Goal: Entertainment & Leisure: Browse casually

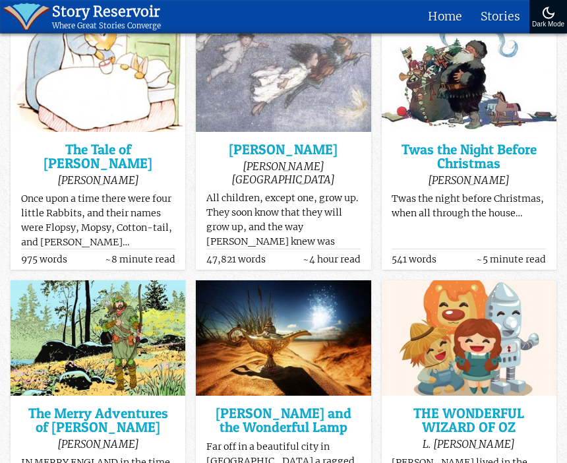
scroll to position [205, 0]
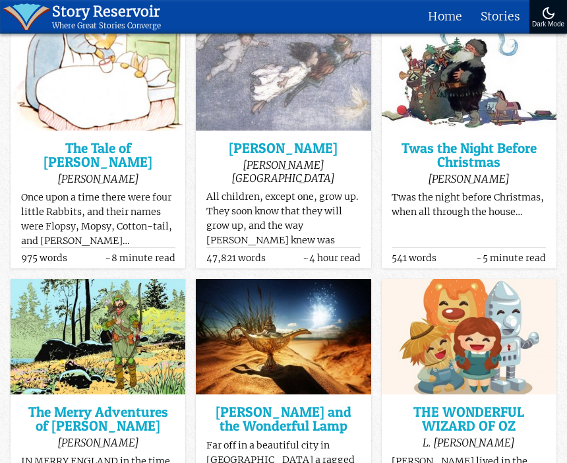
click at [506, 148] on h3 "Twas the Night Before Christmas" at bounding box center [468, 155] width 154 height 28
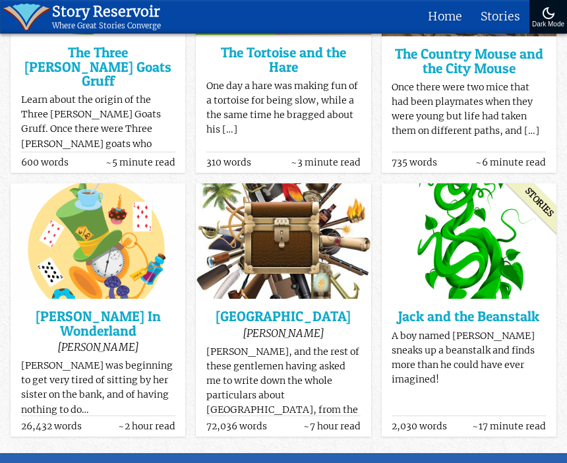
scroll to position [1089, 0]
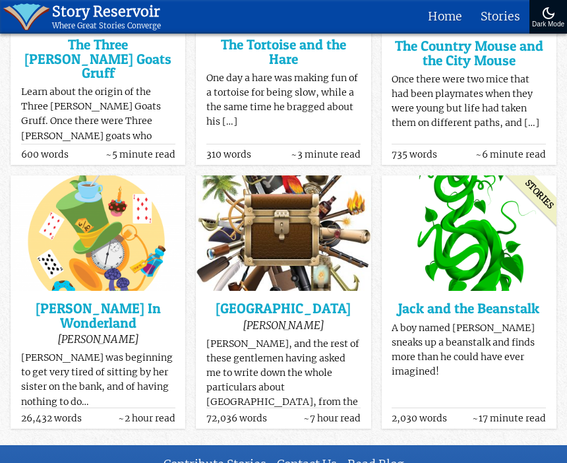
click at [500, 301] on h3 "Jack and the Beanstalk" at bounding box center [468, 308] width 154 height 14
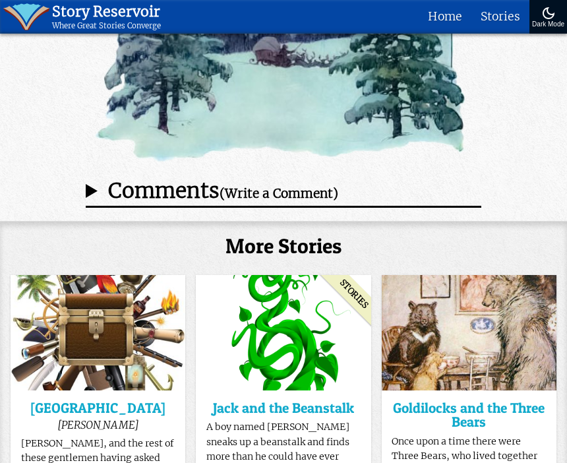
scroll to position [4635, 0]
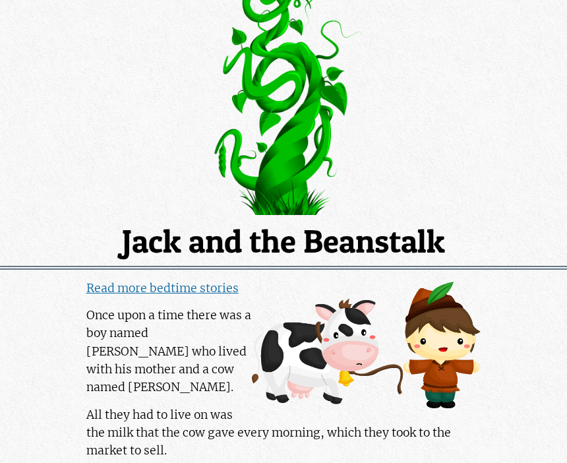
scroll to position [137, 0]
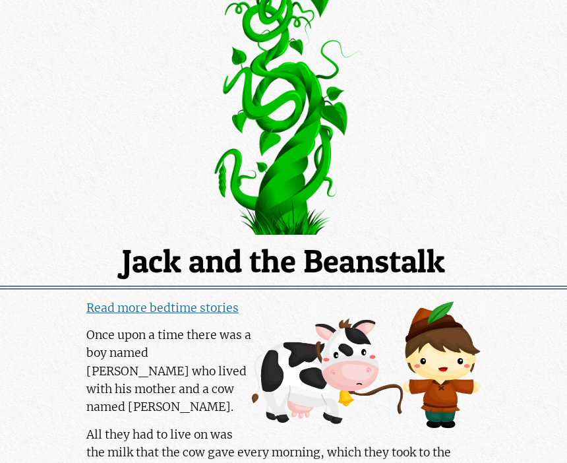
scroll to position [113, 0]
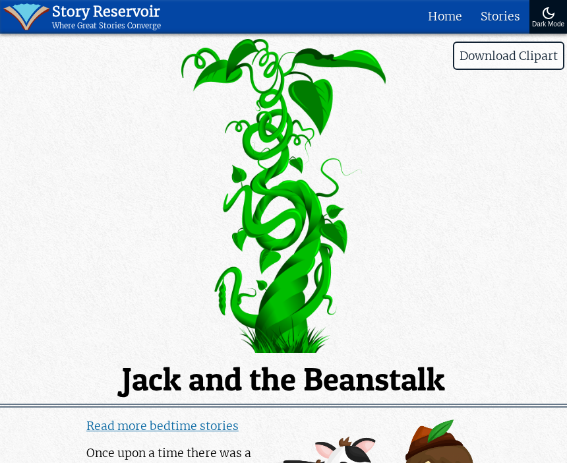
click at [540, 21] on img at bounding box center [548, 13] width 16 height 16
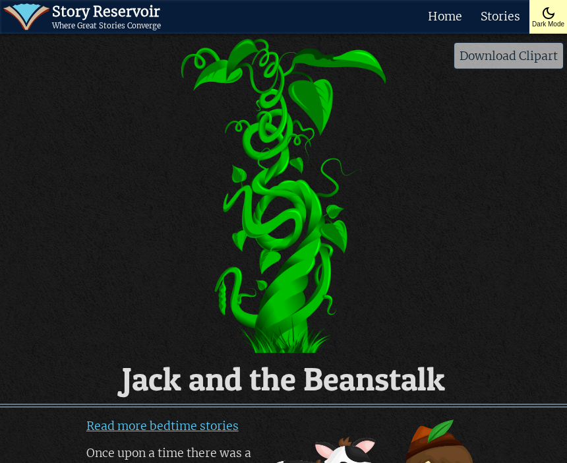
click at [540, 21] on img at bounding box center [548, 13] width 16 height 16
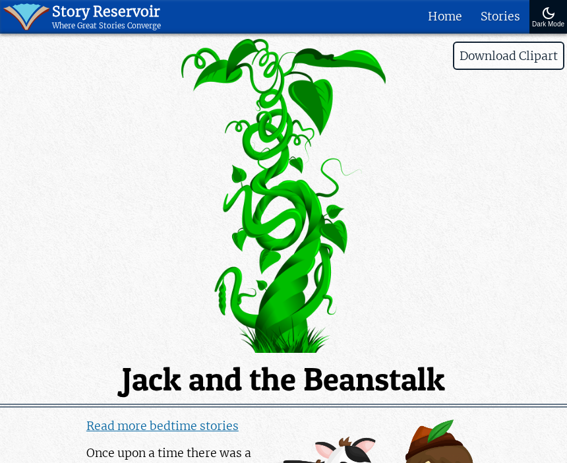
click at [0, 0] on button at bounding box center [0, 0] width 0 height 0
click at [540, 21] on img at bounding box center [548, 13] width 16 height 16
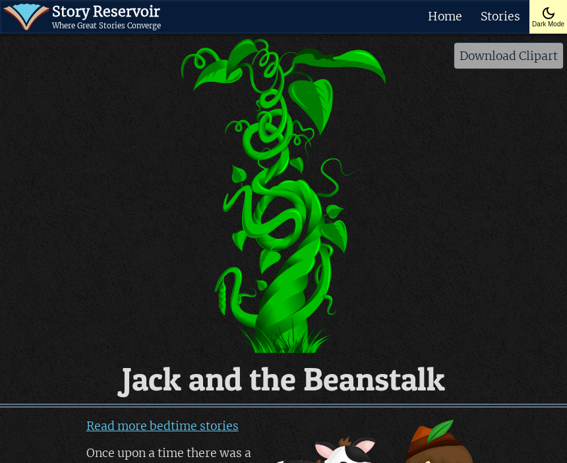
click at [540, 21] on img at bounding box center [548, 13] width 16 height 16
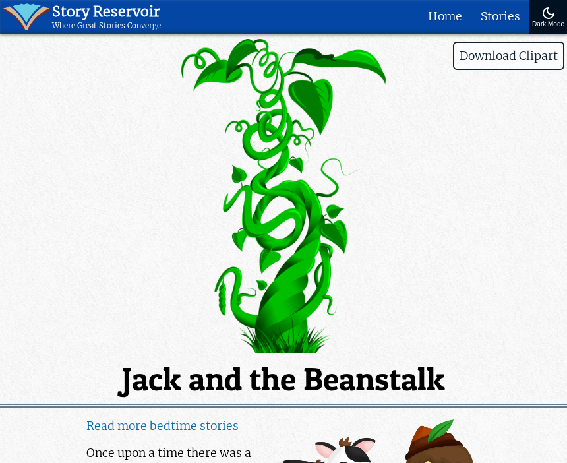
click at [540, 21] on img at bounding box center [548, 13] width 16 height 16
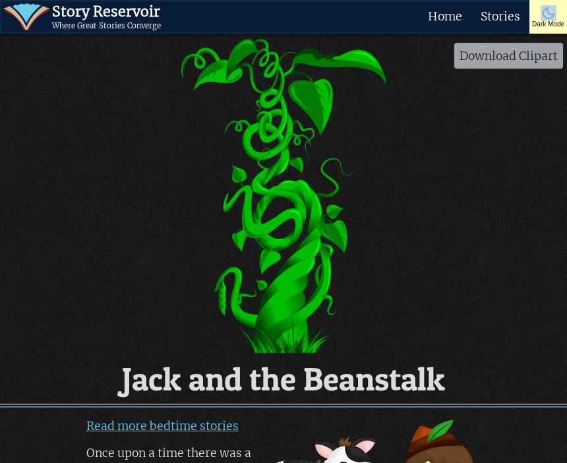
click at [486, 297] on img at bounding box center [283, 196] width 567 height 314
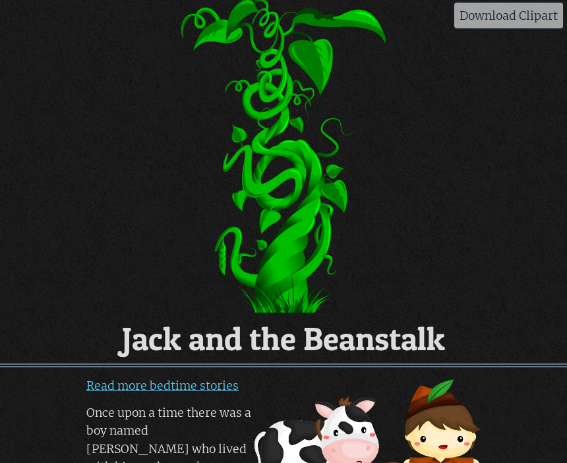
scroll to position [40, 0]
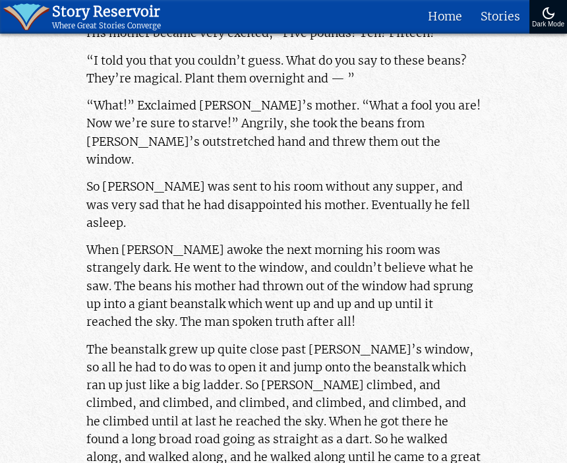
scroll to position [1342, 0]
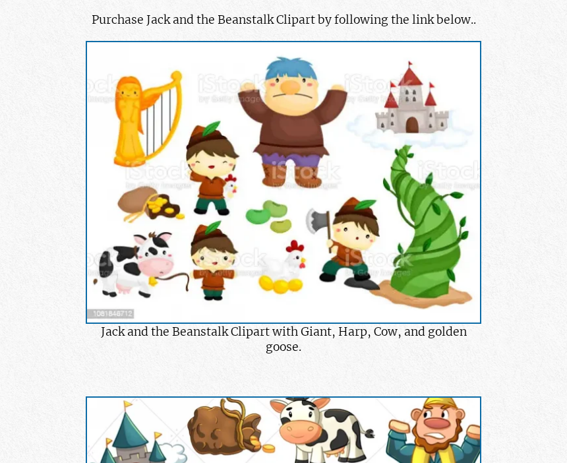
scroll to position [96, 0]
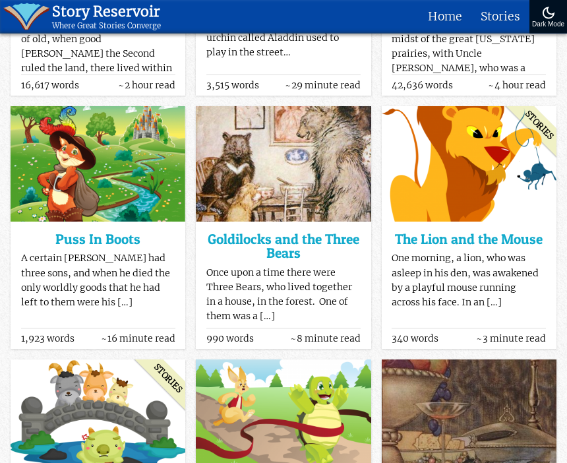
scroll to position [527, 0]
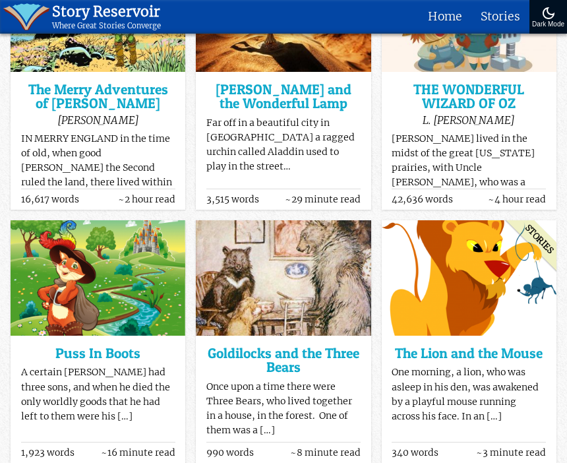
click at [346, 359] on h3 "Goldilocks and the Three Bears" at bounding box center [283, 360] width 154 height 28
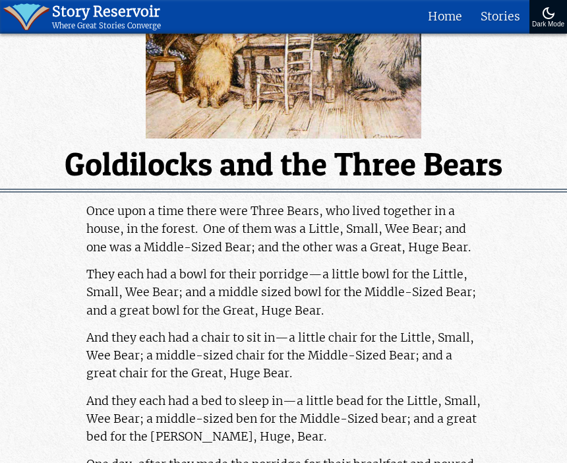
scroll to position [301, 0]
